Goal: Entertainment & Leisure: Consume media (video, audio)

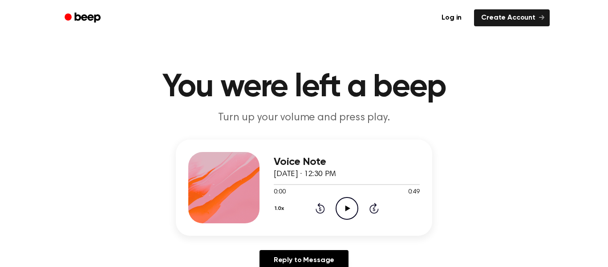
click at [341, 209] on icon "Play Audio" at bounding box center [347, 208] width 23 height 23
click at [347, 211] on icon "Pause Audio" at bounding box center [347, 208] width 23 height 23
click at [347, 211] on icon "Play Audio" at bounding box center [347, 208] width 23 height 23
click at [344, 203] on icon "Pause Audio" at bounding box center [347, 208] width 23 height 23
click at [341, 203] on icon "Play Audio" at bounding box center [347, 208] width 23 height 23
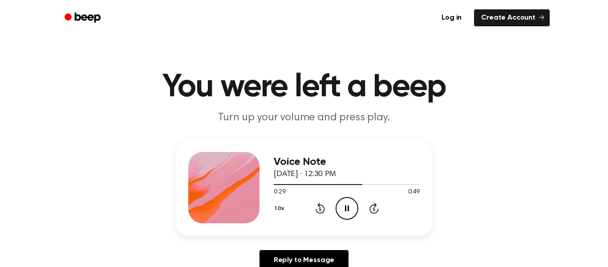
click at [349, 209] on icon "Pause Audio" at bounding box center [347, 208] width 23 height 23
click at [340, 214] on icon "Play Audio" at bounding box center [347, 208] width 23 height 23
click at [344, 212] on icon "Pause Audio" at bounding box center [347, 208] width 23 height 23
click at [339, 198] on icon "Play Audio" at bounding box center [347, 208] width 23 height 23
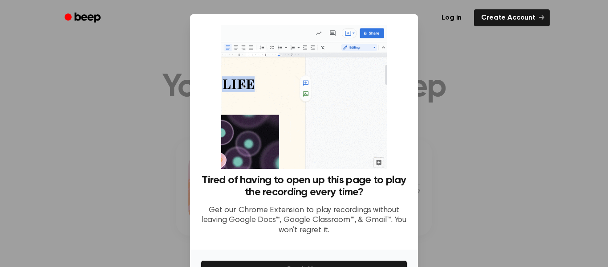
click at [503, 121] on div at bounding box center [304, 133] width 608 height 267
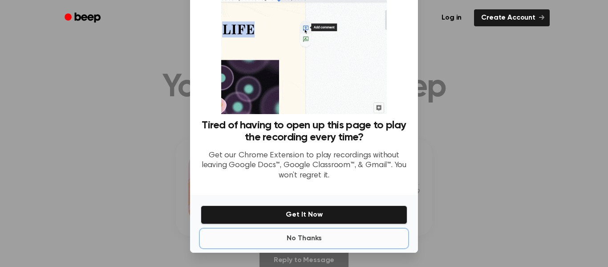
click at [310, 238] on button "No Thanks" at bounding box center [304, 238] width 207 height 18
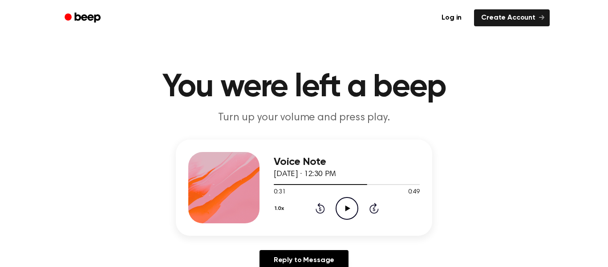
click at [346, 208] on icon at bounding box center [347, 208] width 5 height 6
click at [346, 208] on icon at bounding box center [347, 208] width 4 height 6
click at [347, 208] on icon at bounding box center [347, 208] width 5 height 6
click at [347, 209] on icon "Pause Audio" at bounding box center [347, 208] width 23 height 23
click at [342, 207] on icon "Play Audio" at bounding box center [347, 208] width 23 height 23
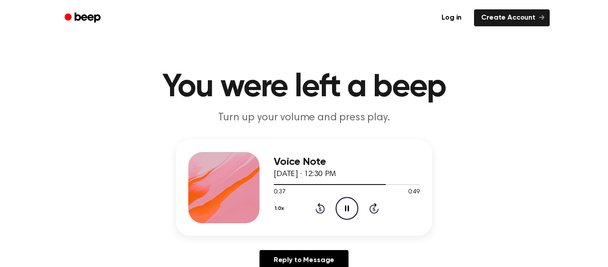
click at [342, 207] on icon "Pause Audio" at bounding box center [347, 208] width 23 height 23
click at [344, 212] on icon "Play Audio" at bounding box center [347, 208] width 23 height 23
click at [344, 212] on icon "Pause Audio" at bounding box center [347, 208] width 23 height 23
click at [344, 212] on icon "Play Audio" at bounding box center [347, 208] width 23 height 23
click at [344, 212] on icon "Pause Audio" at bounding box center [347, 208] width 23 height 23
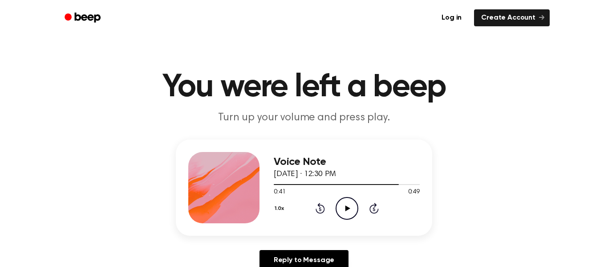
click at [351, 211] on icon "Play Audio" at bounding box center [347, 208] width 23 height 23
click at [351, 211] on icon "Pause Audio" at bounding box center [347, 208] width 23 height 23
